Goal: Task Accomplishment & Management: Manage account settings

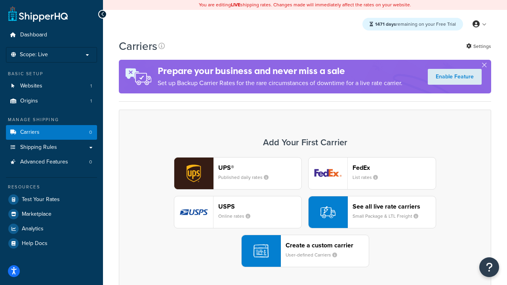
click at [305, 212] on div "UPS® Published daily rates FedEx List rates USPS Online rates See all live rate…" at bounding box center [305, 212] width 356 height 110
click at [394, 168] on header "FedEx" at bounding box center [394, 168] width 83 height 8
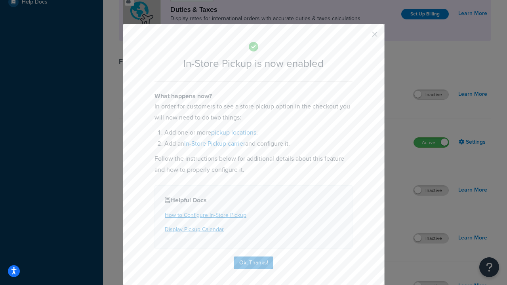
click at [363, 37] on button "button" at bounding box center [363, 37] width 2 height 2
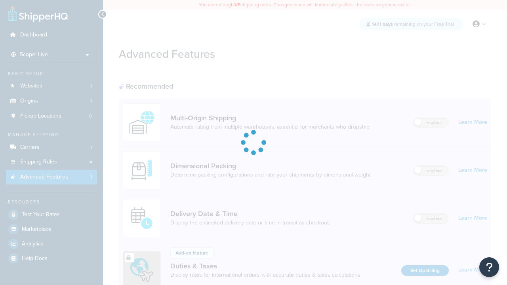
scroll to position [257, 0]
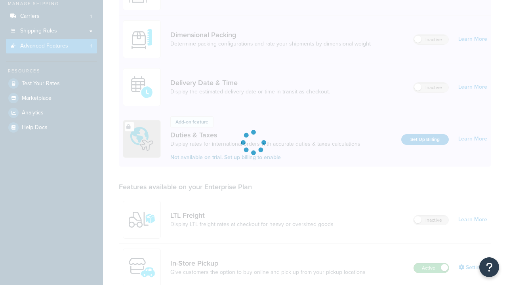
click at [432, 264] on label "Active" at bounding box center [431, 269] width 35 height 10
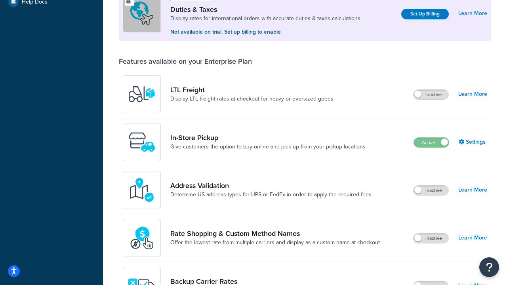
scroll to position [242, 0]
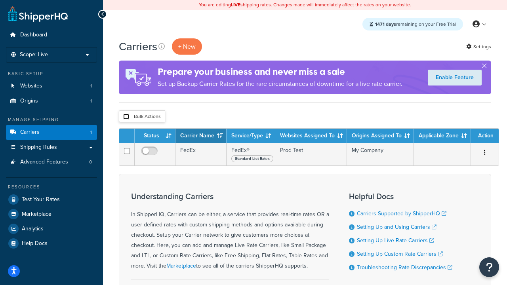
click at [126, 117] on input "checkbox" at bounding box center [126, 117] width 6 height 6
checkbox input "true"
click at [0, 0] on button "Delete" at bounding box center [0, 0] width 0 height 0
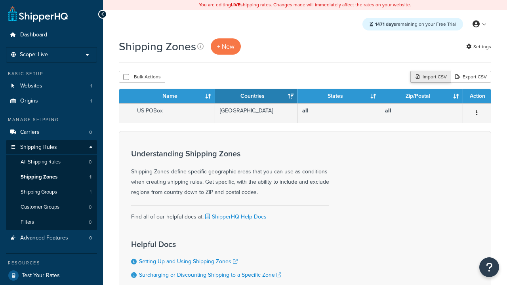
click at [430, 77] on div "Import CSV" at bounding box center [431, 77] width 40 height 12
